Goal: Transaction & Acquisition: Purchase product/service

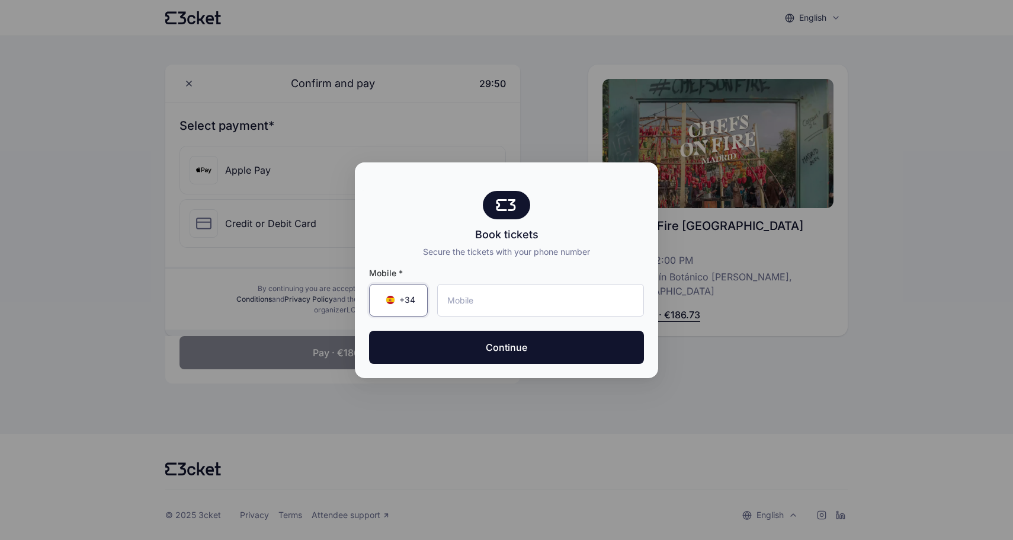
click at [406, 305] on span "+34" at bounding box center [407, 300] width 16 height 12
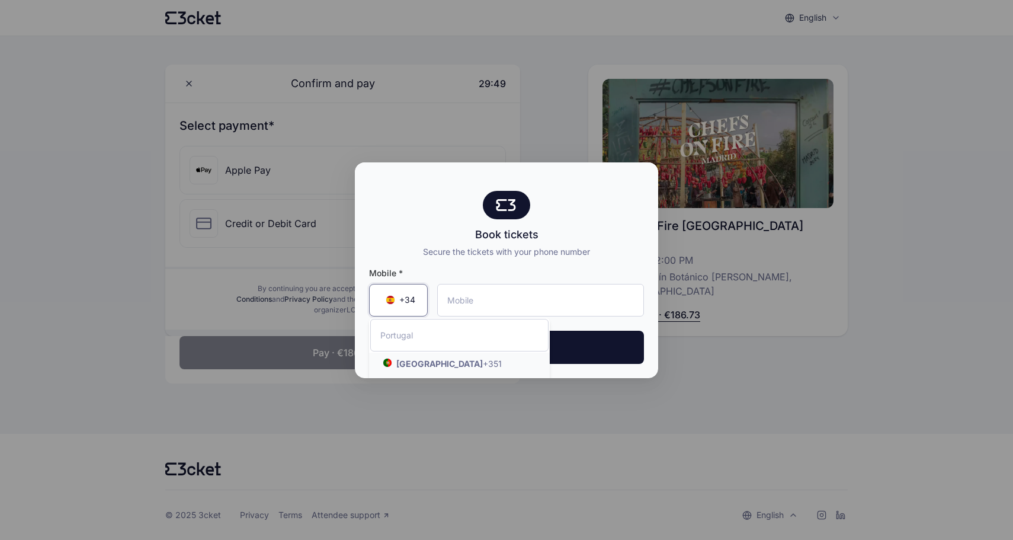
click at [391, 213] on div "Book tickets Secure the tickets with your phone number" at bounding box center [506, 224] width 303 height 67
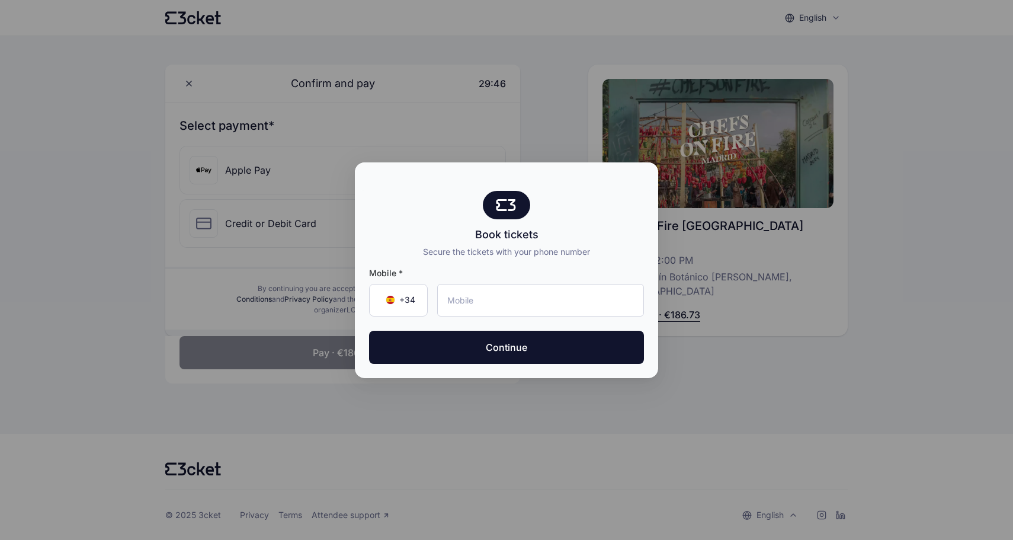
click at [332, 408] on div at bounding box center [506, 270] width 1013 height 540
click at [320, 452] on div at bounding box center [506, 270] width 1013 height 540
click at [557, 130] on div at bounding box center [506, 270] width 1013 height 540
click at [390, 293] on div "+34 ▼" at bounding box center [398, 300] width 59 height 33
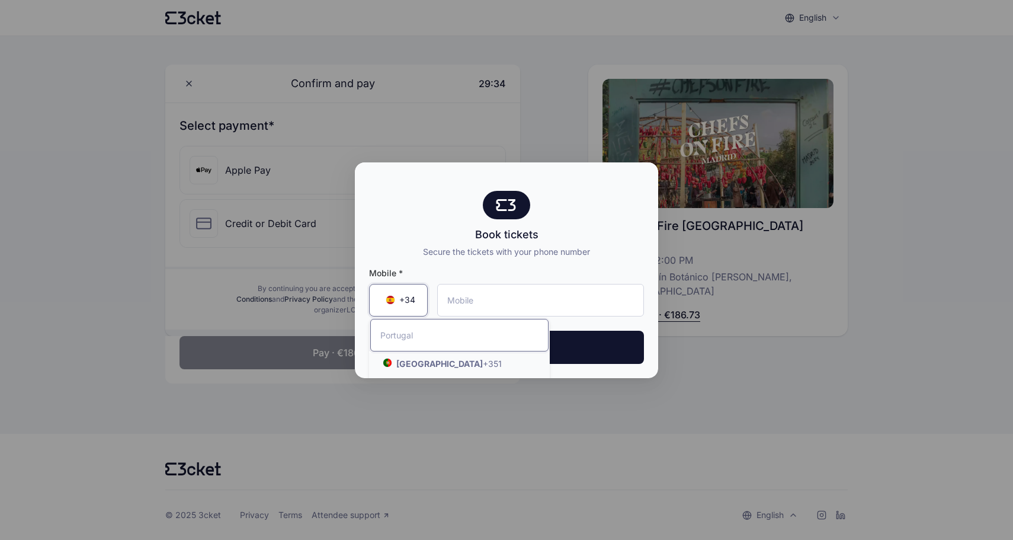
click at [419, 334] on input "Search by country name or country code" at bounding box center [459, 335] width 178 height 33
type input "puer"
click at [422, 361] on strong "Puerto Rico" at bounding box center [419, 363] width 47 height 10
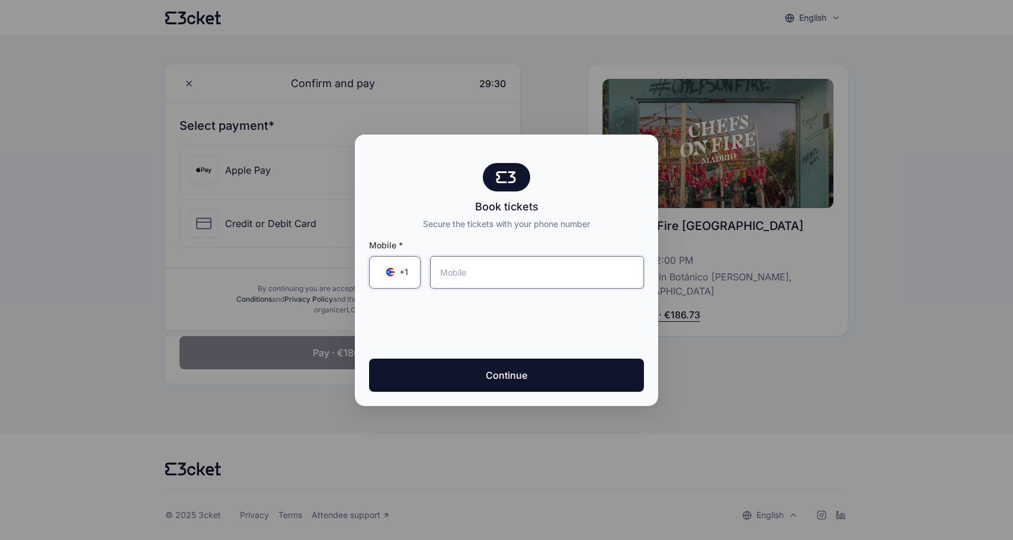
click at [520, 266] on input "tel" at bounding box center [537, 272] width 214 height 33
type input "(787) 226-0985"
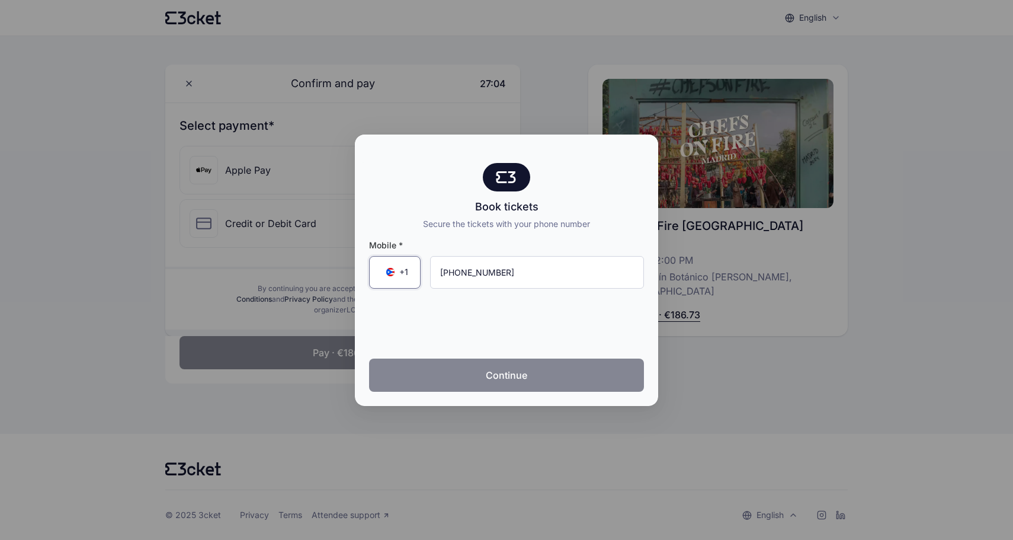
click at [467, 368] on button "Continue" at bounding box center [506, 374] width 275 height 33
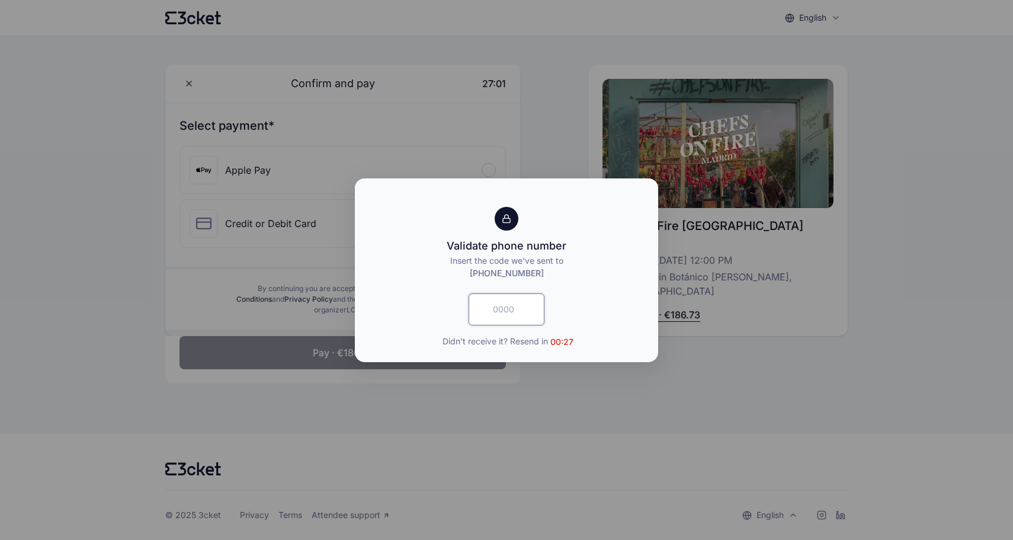
click at [504, 316] on input "text" at bounding box center [507, 309] width 76 height 32
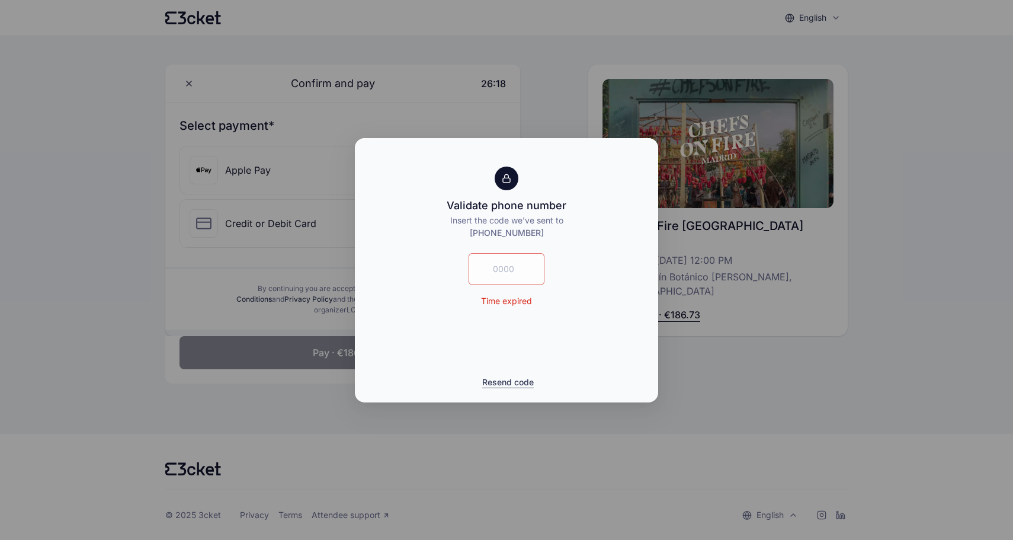
click at [518, 382] on button "Resend code" at bounding box center [508, 382] width 52 height 12
click at [662, 344] on div at bounding box center [506, 270] width 1013 height 540
click at [672, 344] on div at bounding box center [506, 270] width 1013 height 540
click at [517, 384] on button "Resend code" at bounding box center [508, 382] width 52 height 12
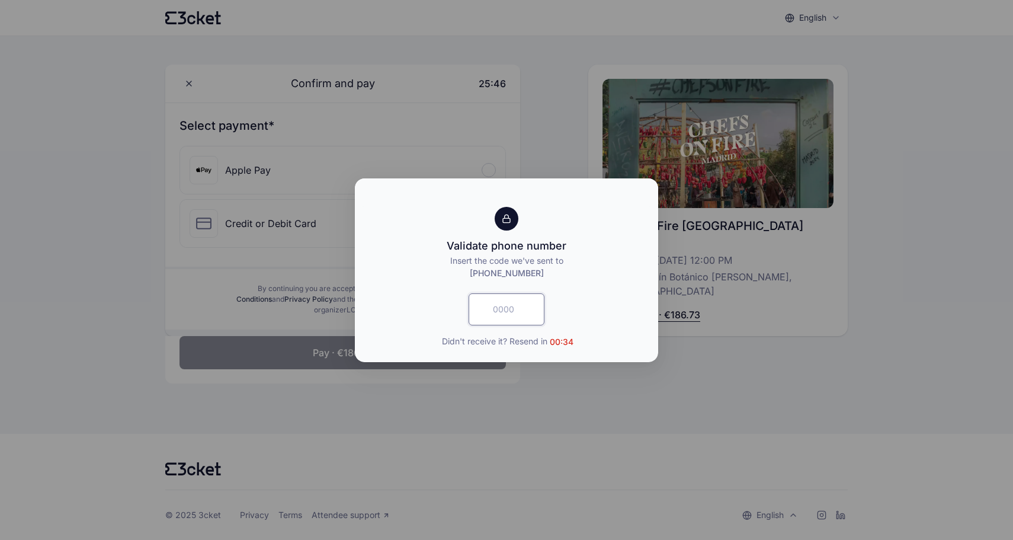
click at [501, 306] on input "text" at bounding box center [507, 309] width 76 height 32
type input "3662"
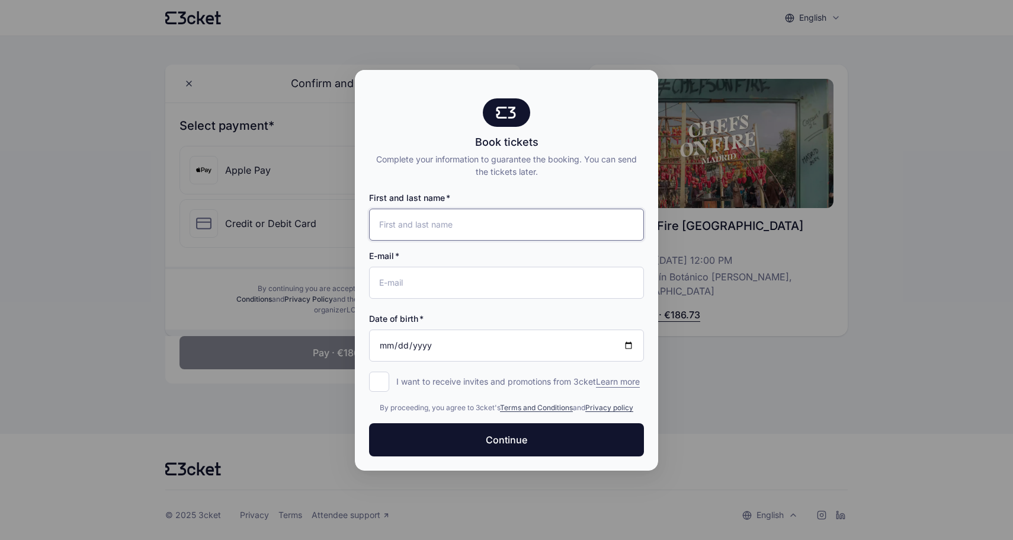
type input "j"
type input "Johnattan Rivera Visalden"
type input "[EMAIL_ADDRESS][DOMAIN_NAME]"
click at [476, 341] on input "Date of birth" at bounding box center [506, 345] width 275 height 32
click at [385, 341] on input "2025-10-02" at bounding box center [506, 345] width 275 height 32
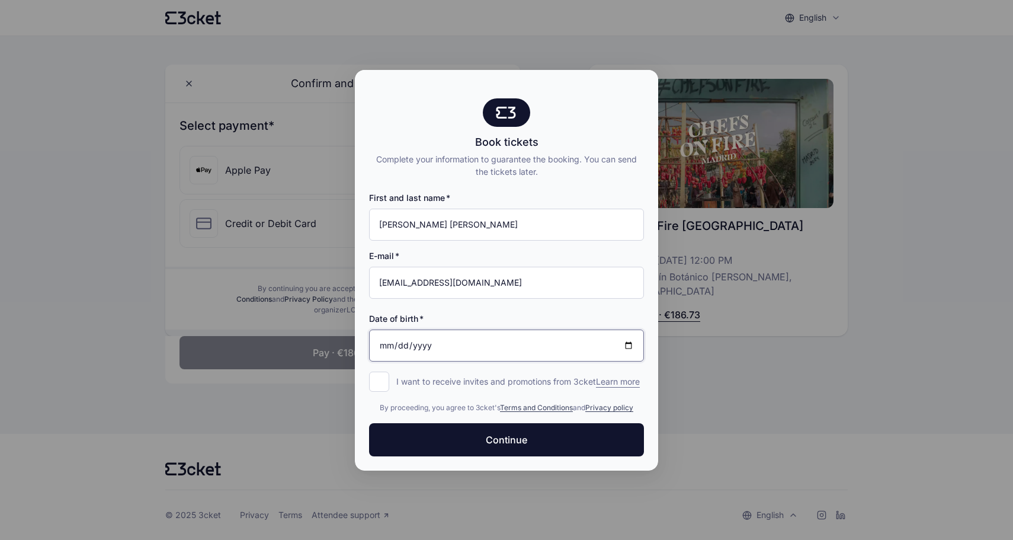
click at [403, 339] on input "2025-03-02" at bounding box center [506, 345] width 275 height 32
click at [383, 338] on input "2025-03-10" at bounding box center [506, 345] width 275 height 32
click at [406, 338] on input "2025-10-10" at bounding box center [506, 345] width 275 height 32
click at [424, 337] on input "2025-10-03" at bounding box center [506, 345] width 275 height 32
type input "1993-10-03"
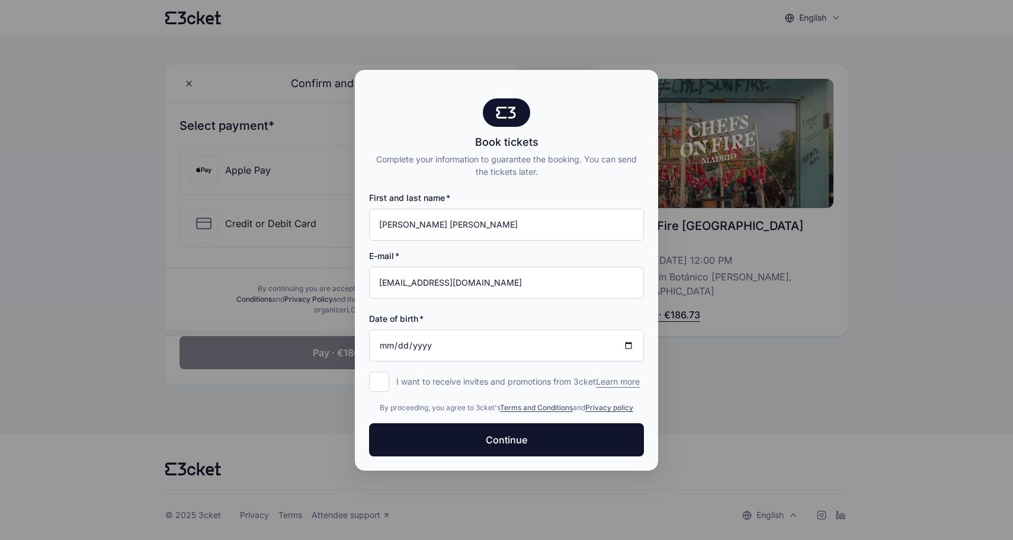
click at [542, 362] on div "First and last name Johnattan Rivera Visalden E-mail jrvisalden@gmail.com Date …" at bounding box center [506, 283] width 275 height 210
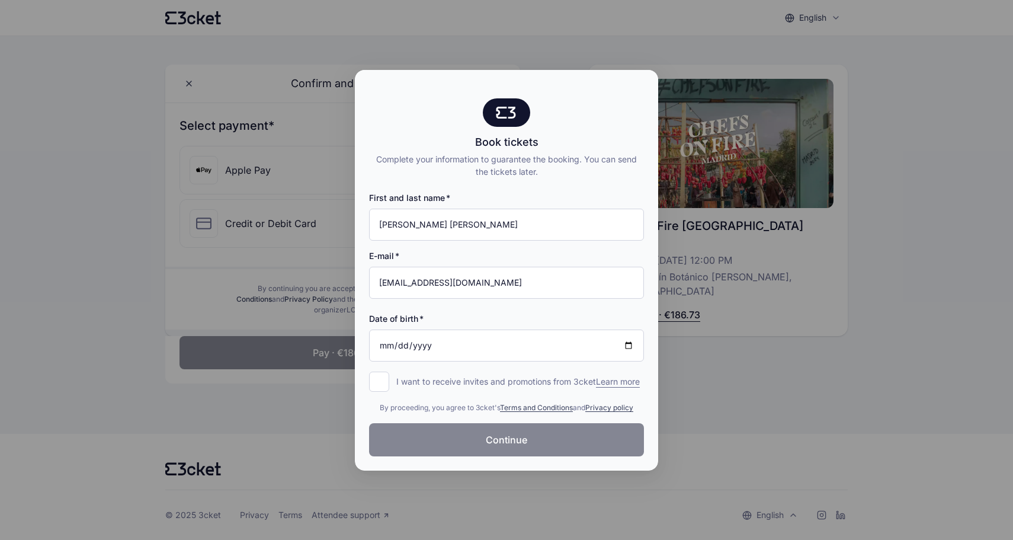
click at [520, 454] on button "Continue" at bounding box center [506, 439] width 275 height 33
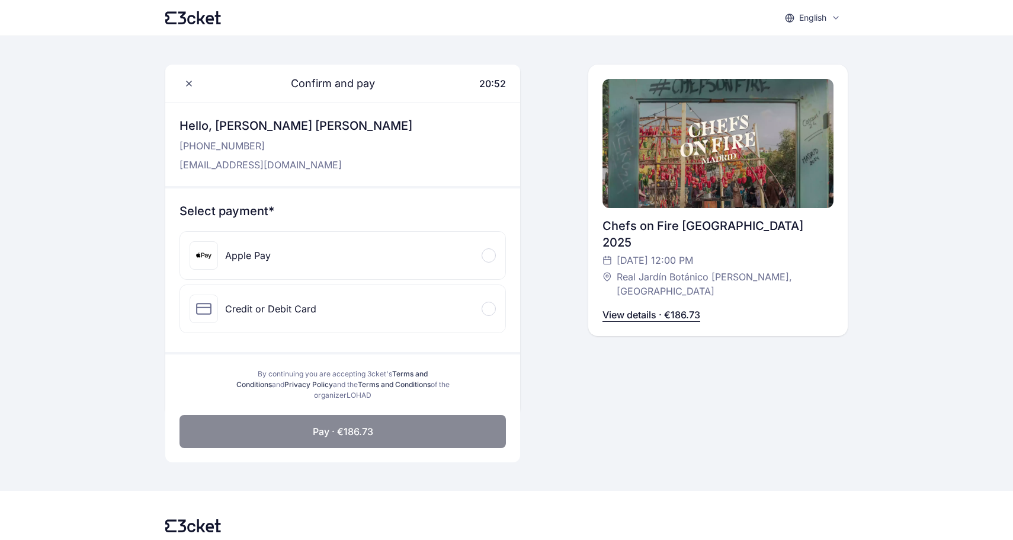
click at [494, 314] on div "Credit or Debit Card" at bounding box center [342, 308] width 325 height 47
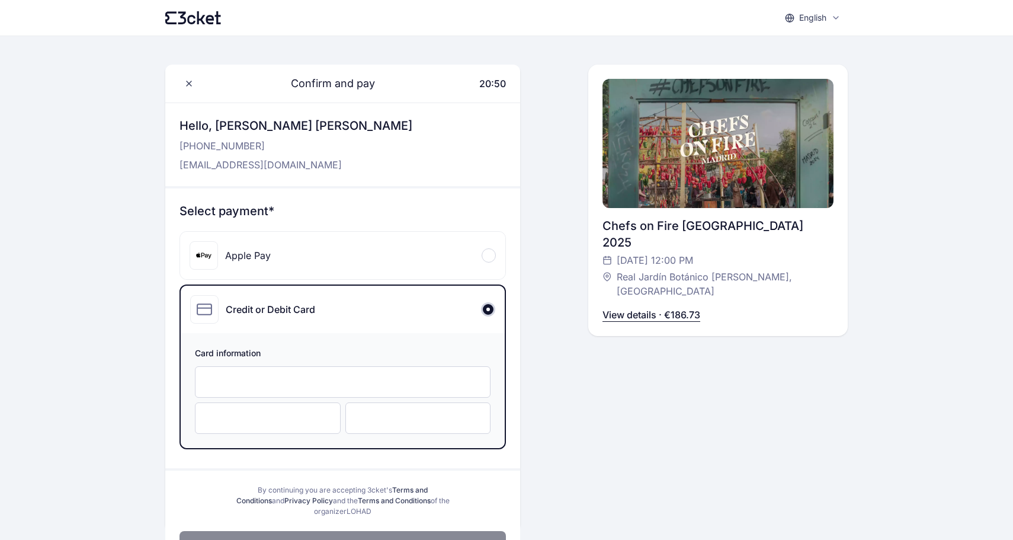
click at [422, 248] on div "Apple Pay" at bounding box center [342, 255] width 325 height 47
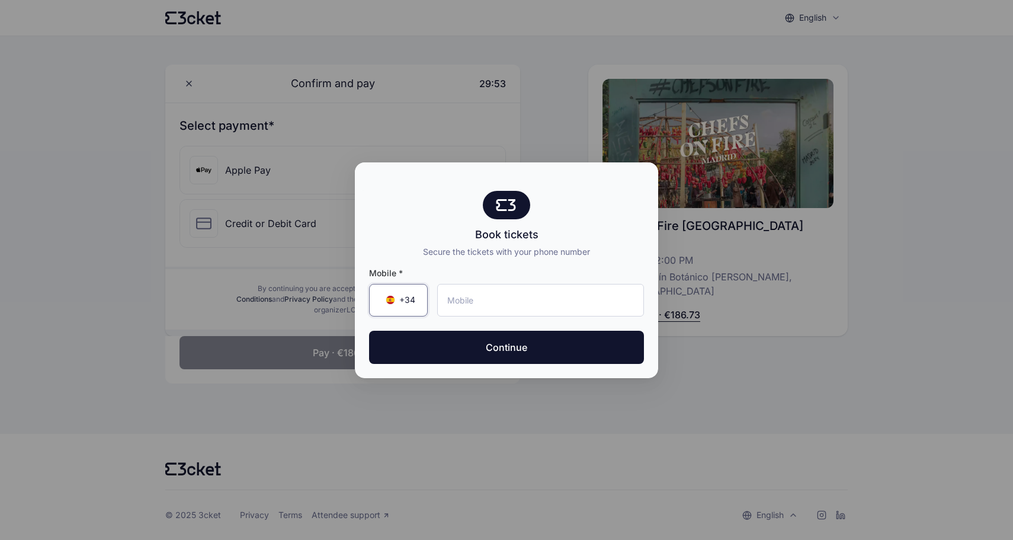
click at [408, 302] on span "+34" at bounding box center [407, 300] width 16 height 12
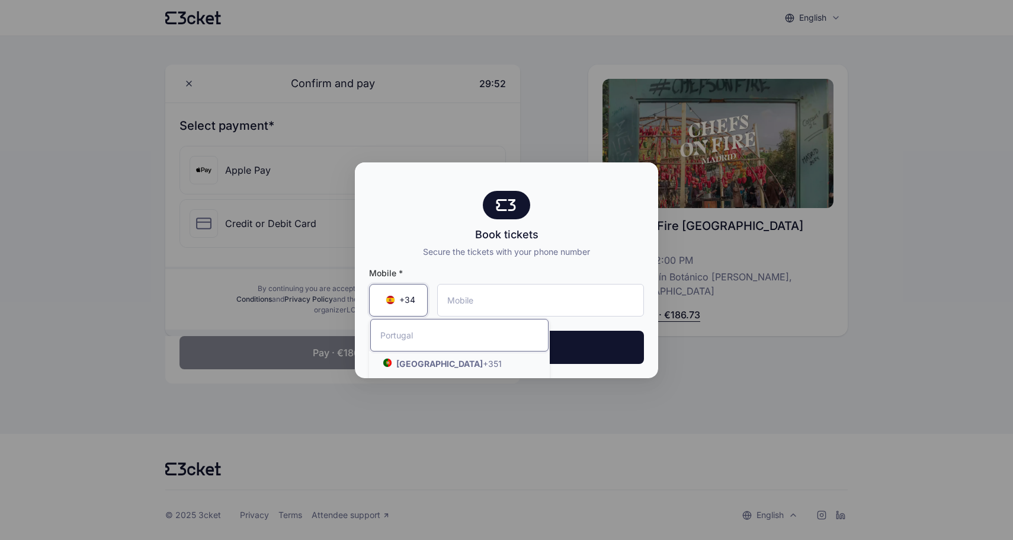
click at [419, 338] on input "Search by country name or country code" at bounding box center [459, 335] width 178 height 33
type input "puer"
click at [428, 357] on li "Puerto Rico +1" at bounding box center [459, 364] width 181 height 22
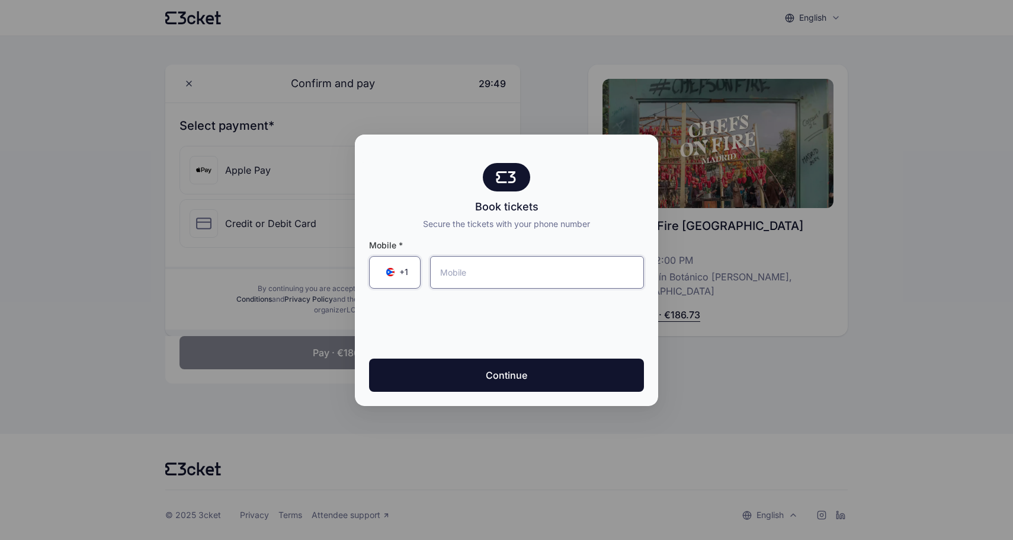
click at [492, 280] on input "tel" at bounding box center [537, 272] width 214 height 33
type input "(787) 226-0985"
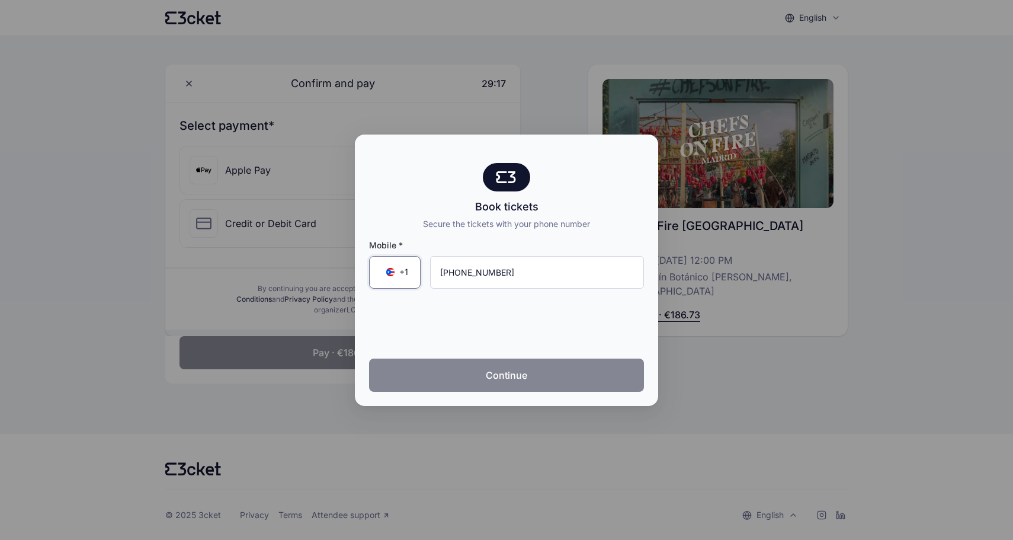
click at [508, 374] on button "Continue" at bounding box center [506, 374] width 275 height 33
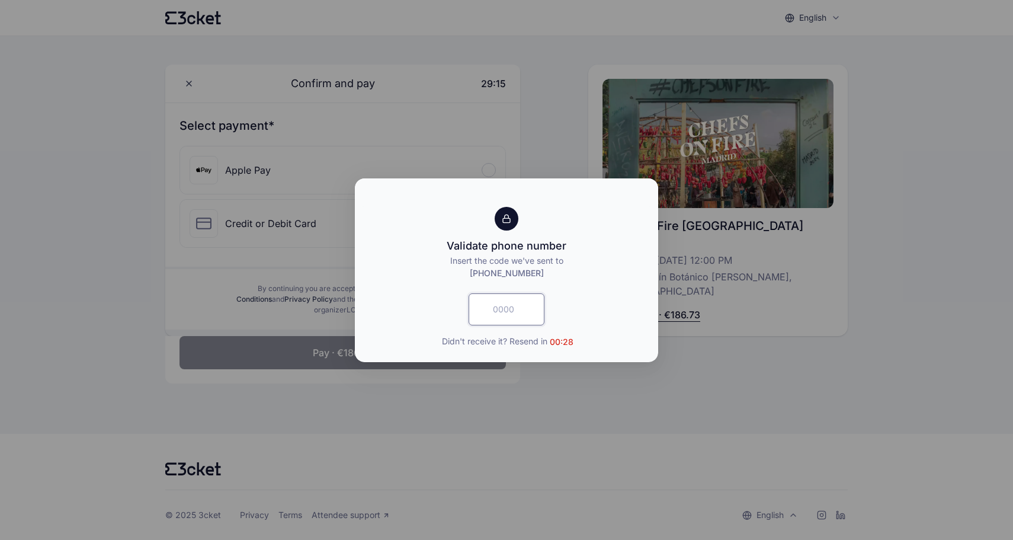
click at [500, 310] on input "text" at bounding box center [507, 309] width 76 height 32
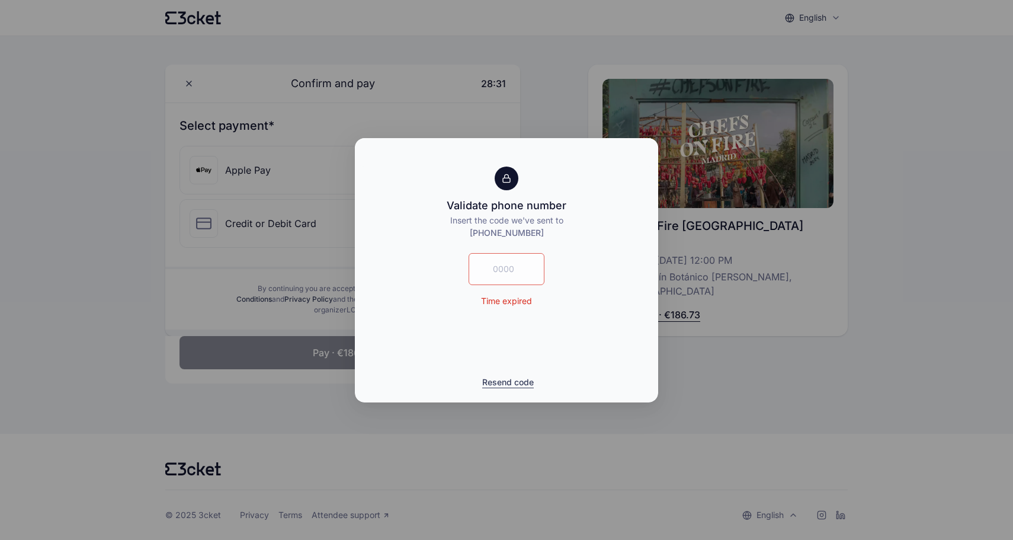
click at [504, 383] on button "Resend code" at bounding box center [508, 382] width 52 height 12
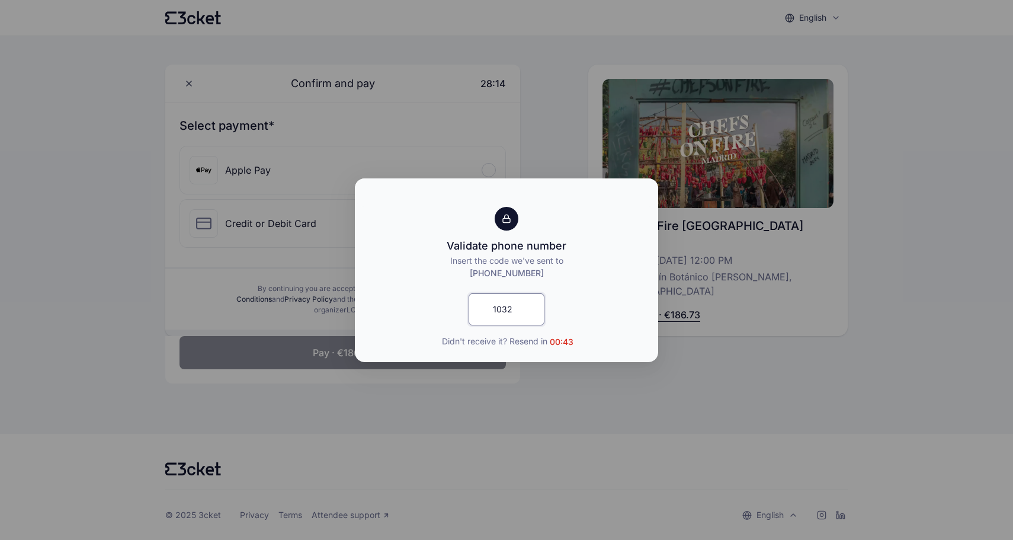
type input "1032"
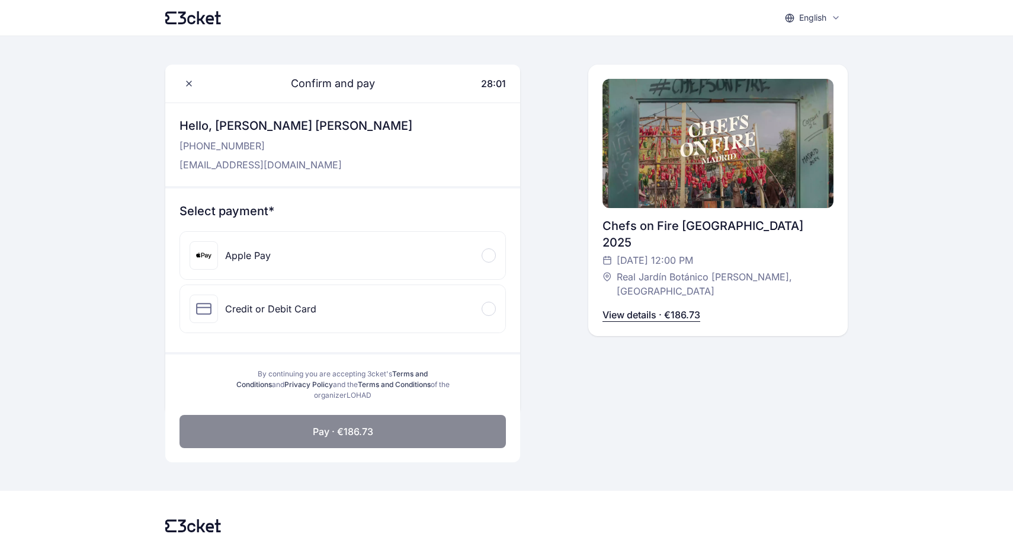
click at [488, 254] on span at bounding box center [489, 256] width 4 height 4
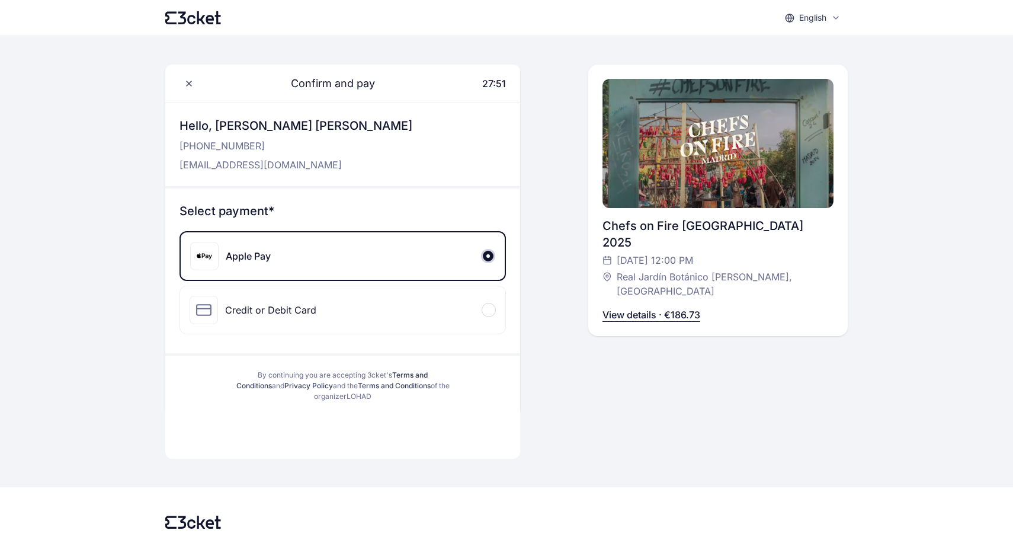
click at [624, 307] on p "View details · €186.73" at bounding box center [652, 314] width 98 height 14
